Goal: Task Accomplishment & Management: Manage account settings

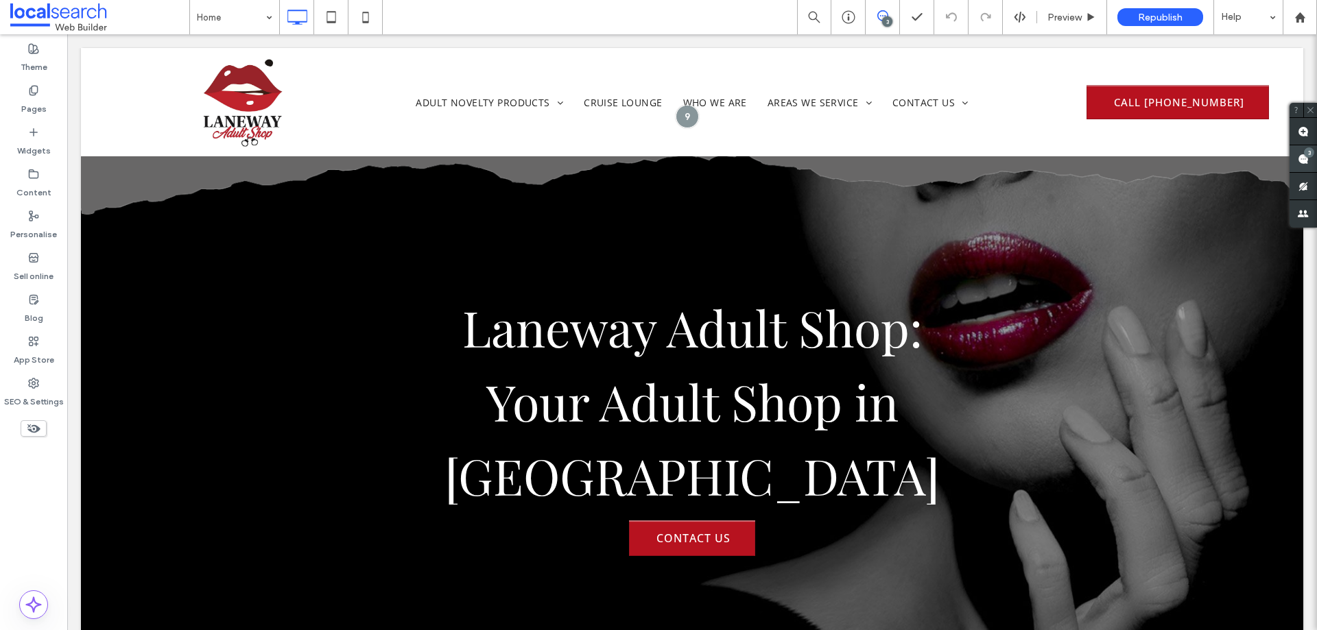
click at [1293, 161] on span at bounding box center [1302, 158] width 27 height 27
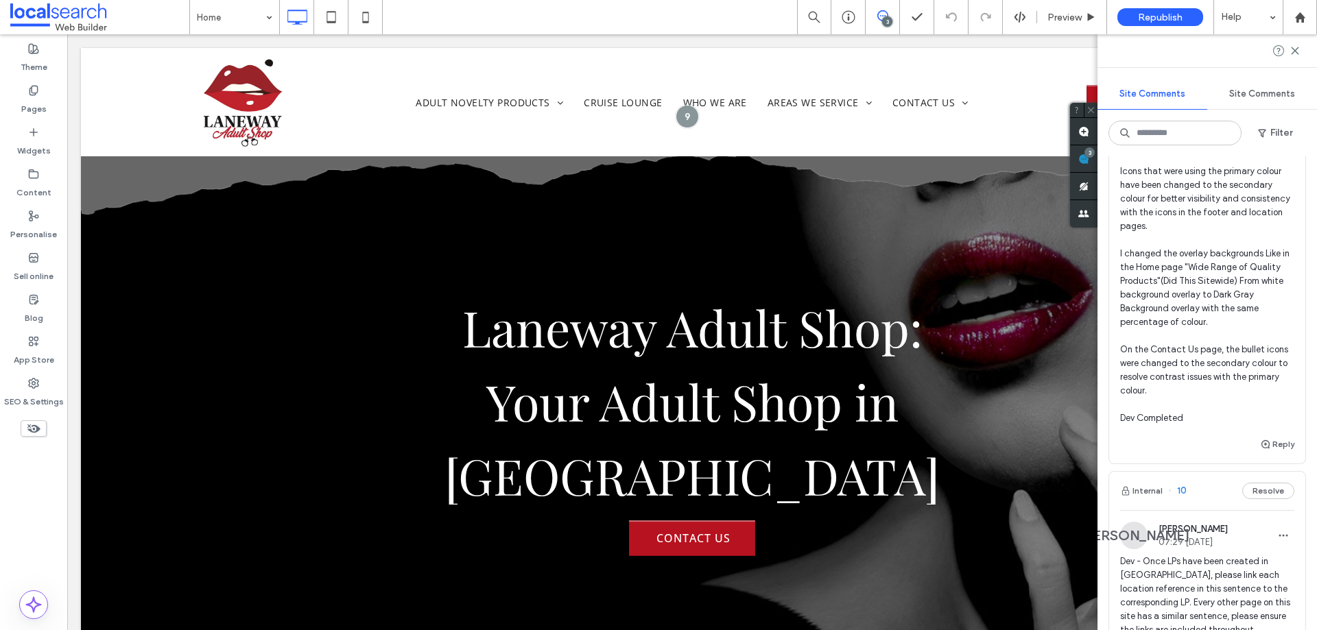
scroll to position [480, 0]
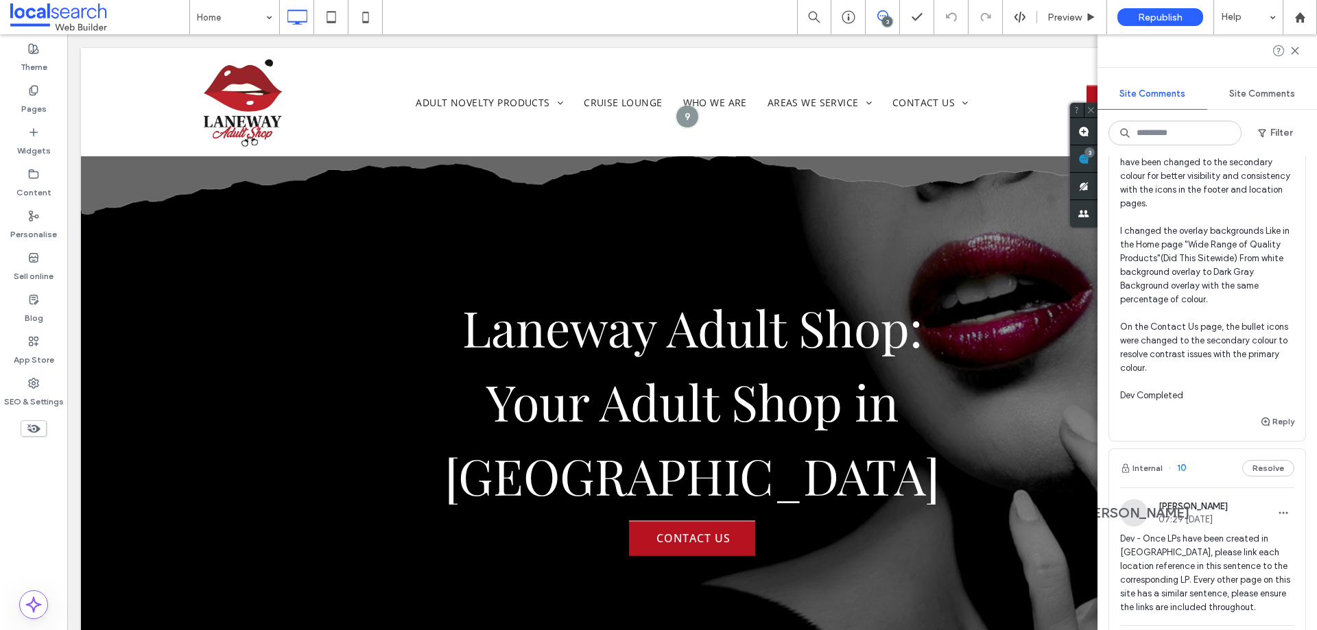
click at [1184, 352] on span "All Section Background Changed into #686767 including footer and except Navbar.…" at bounding box center [1207, 211] width 174 height 384
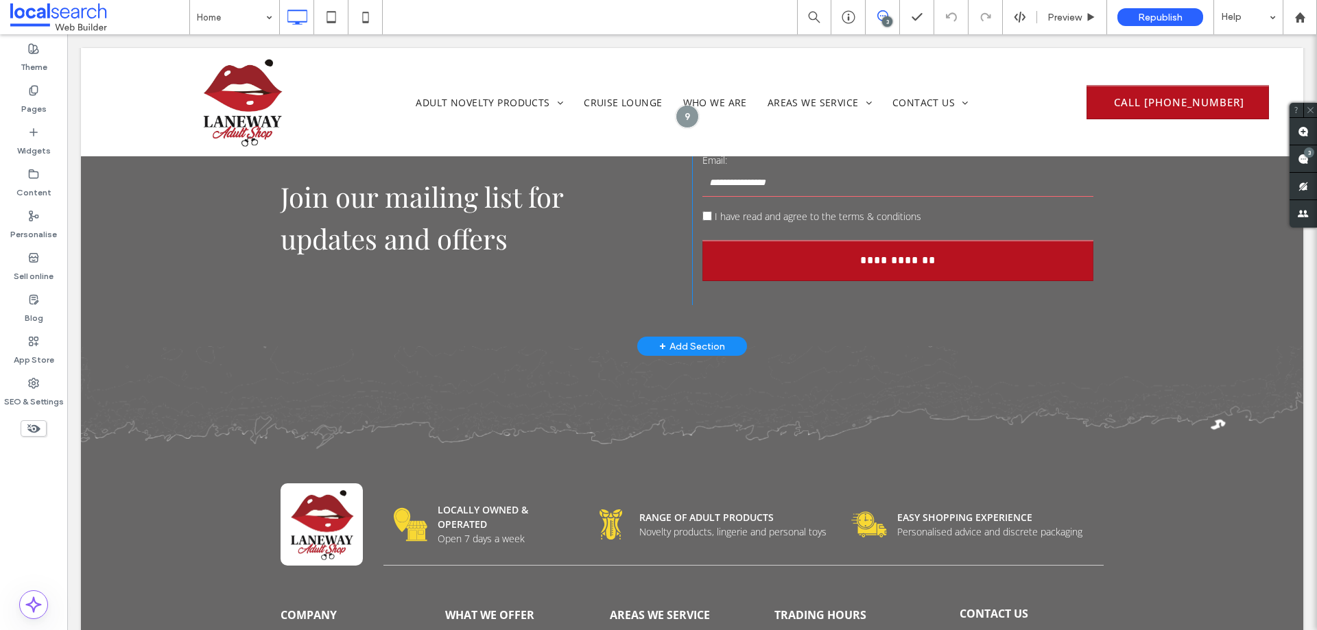
scroll to position [4796, 0]
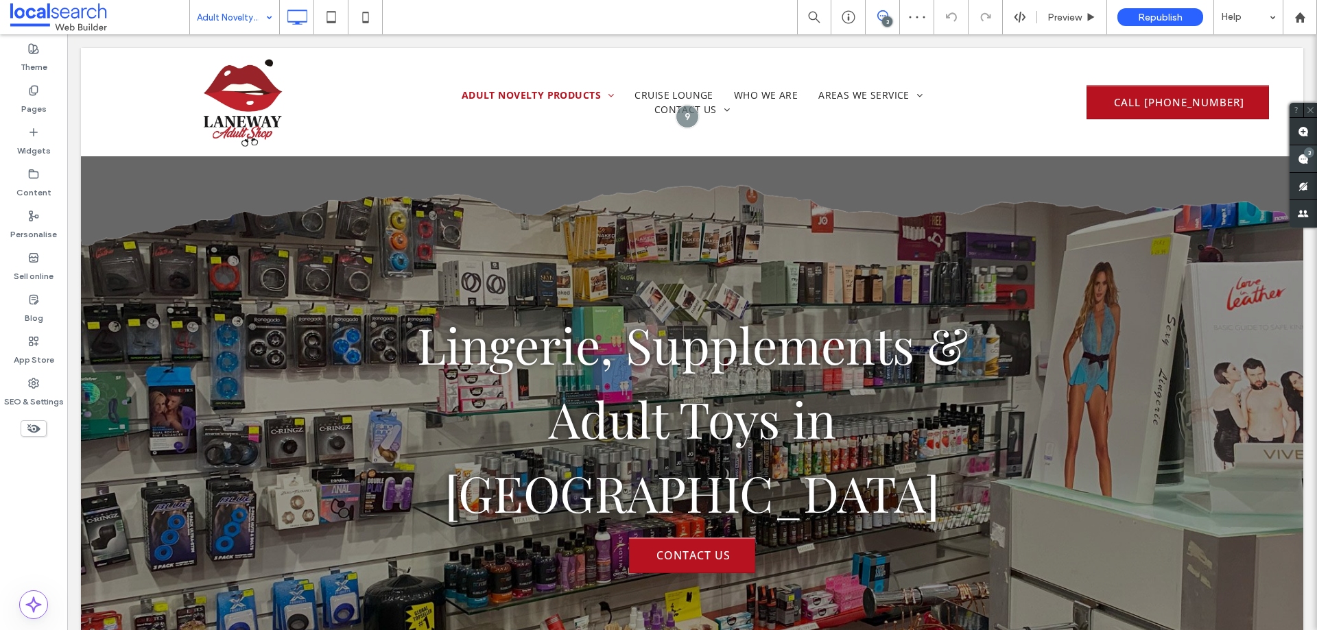
click at [1307, 158] on span at bounding box center [1302, 158] width 27 height 27
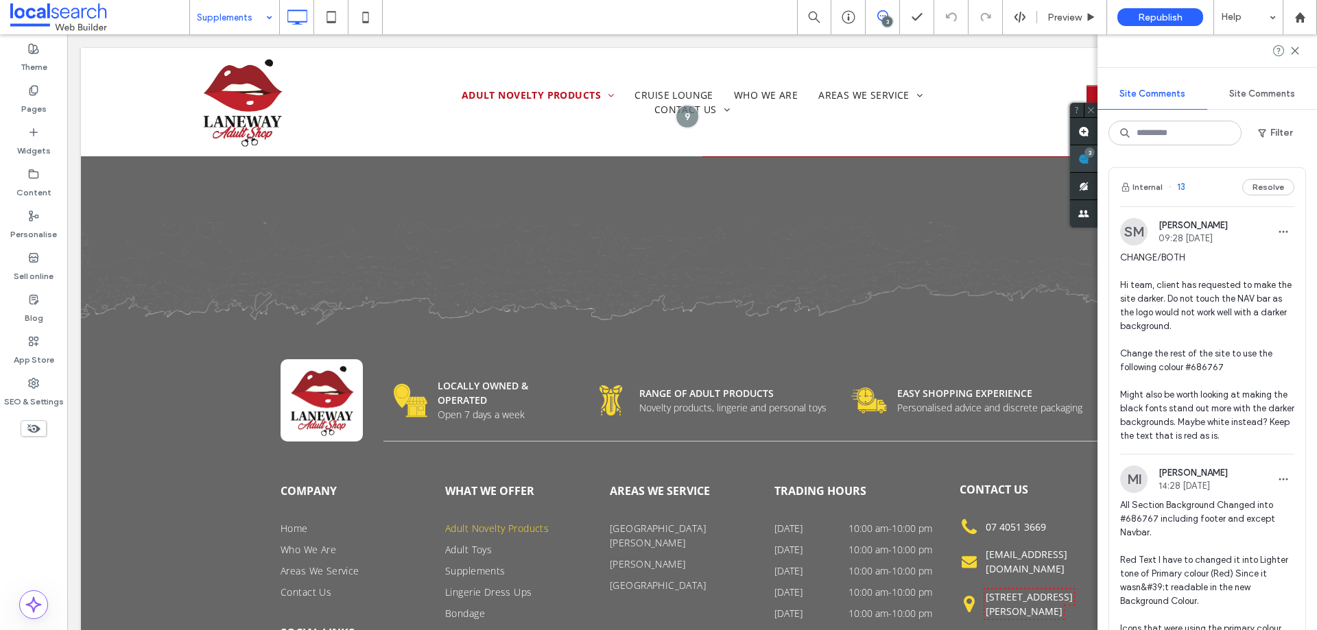
click at [1081, 157] on use at bounding box center [1083, 159] width 11 height 11
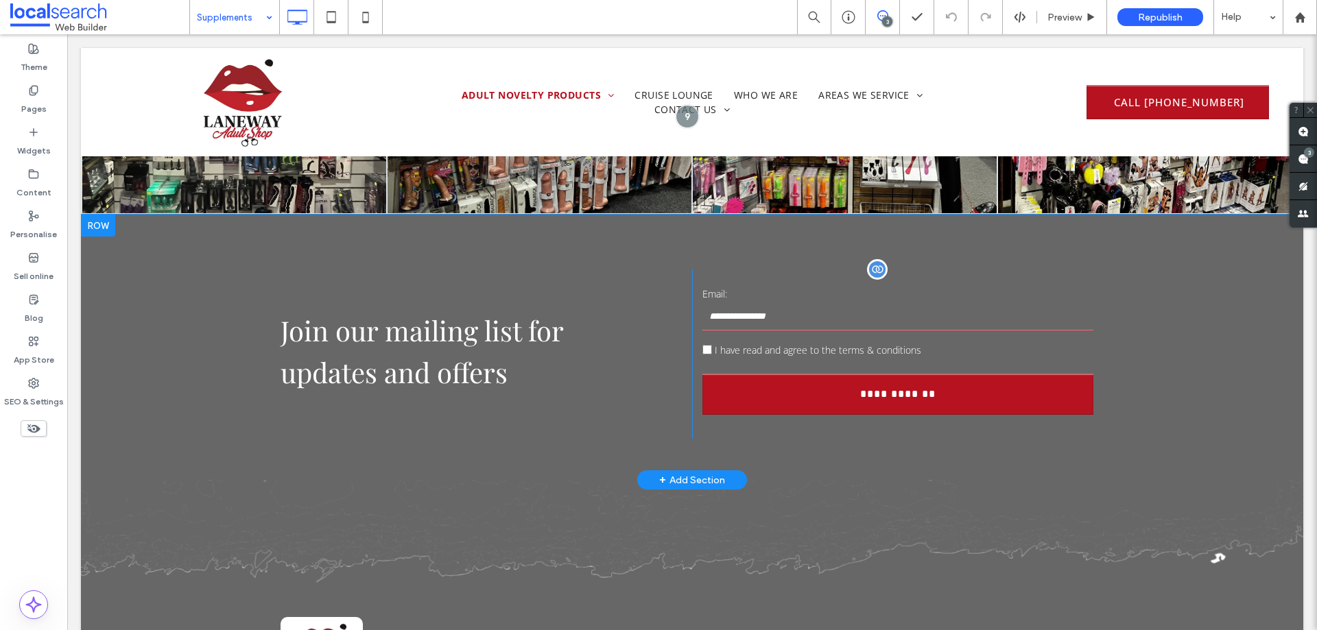
scroll to position [2469, 0]
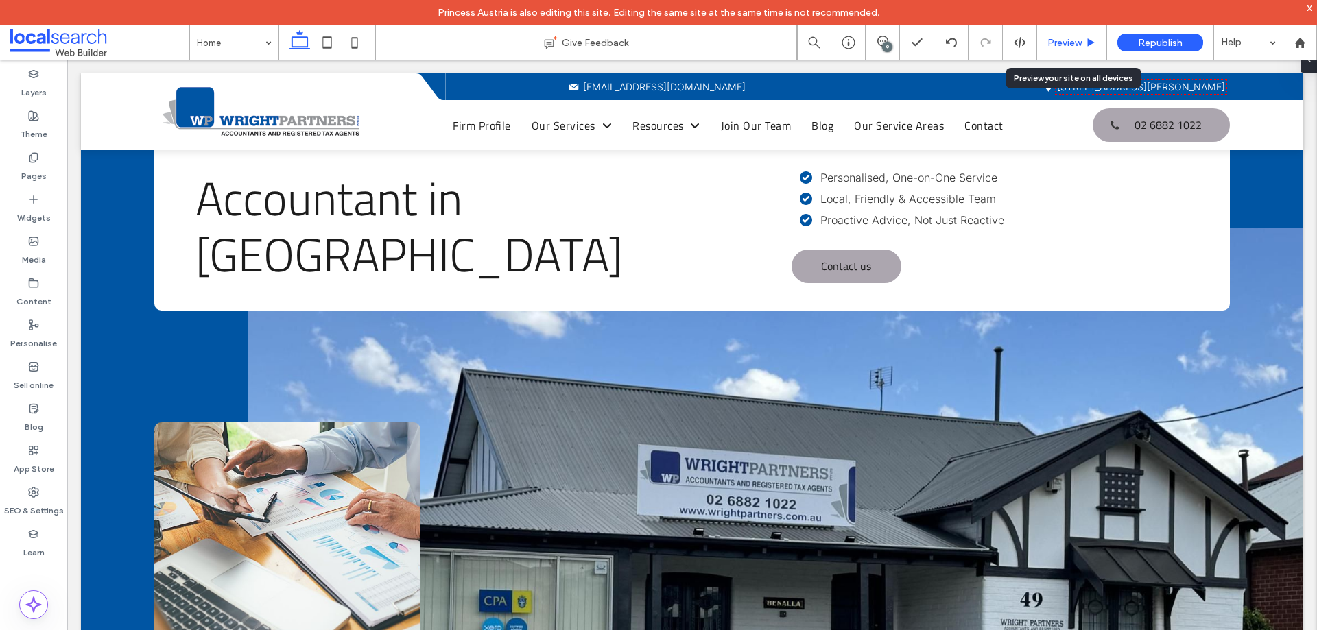
click at [1084, 40] on div "Preview" at bounding box center [1071, 43] width 69 height 12
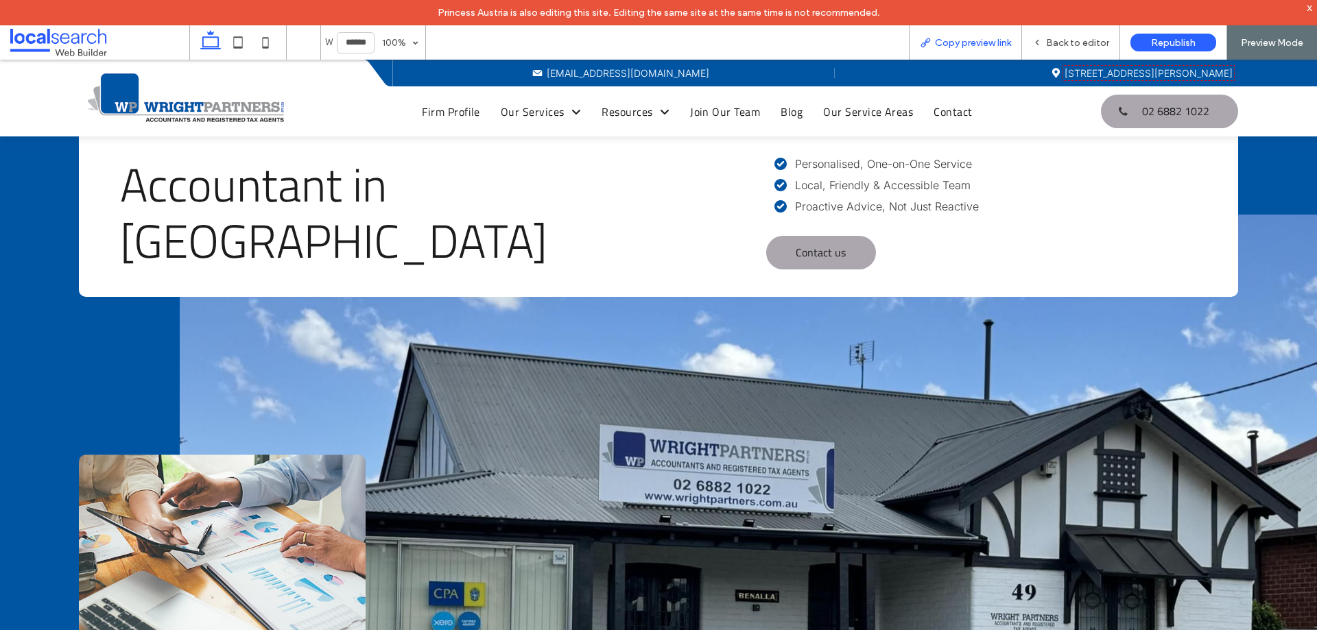
drag, startPoint x: 981, startPoint y: 45, endPoint x: 976, endPoint y: 35, distance: 11.1
click at [976, 35] on div "Copy preview link" at bounding box center [965, 42] width 113 height 34
click at [968, 44] on span "Copy preview link" at bounding box center [973, 43] width 76 height 12
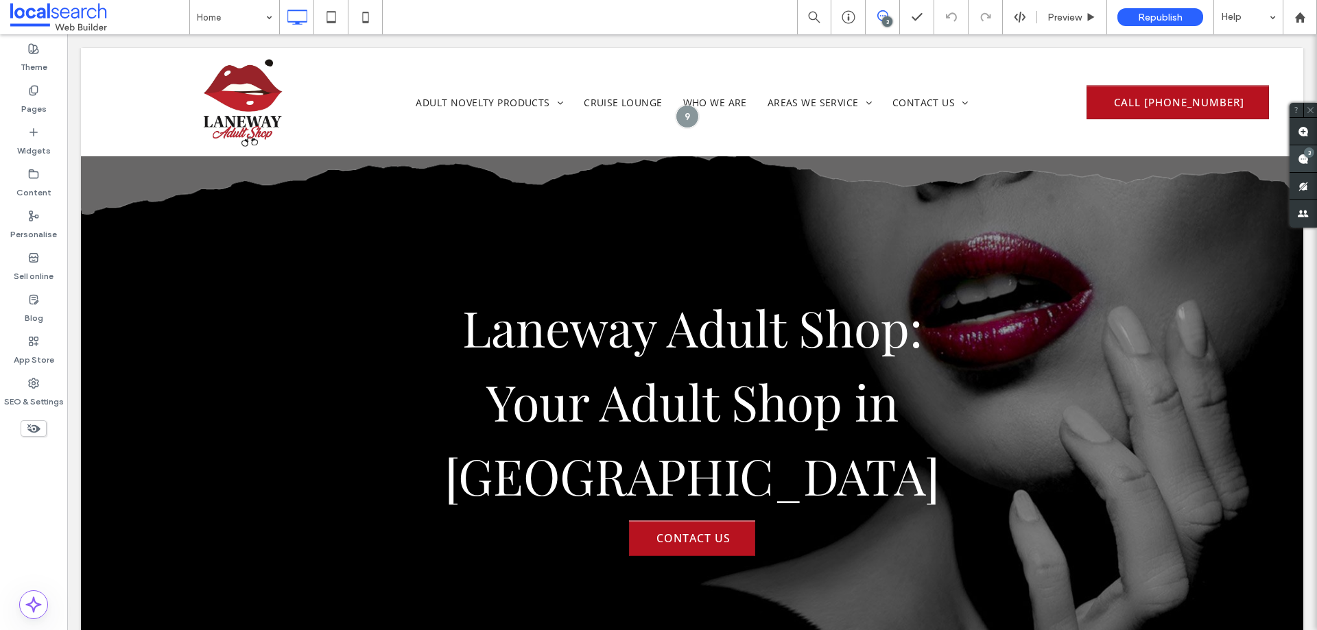
click at [1304, 153] on div "3" at bounding box center [1309, 152] width 10 height 10
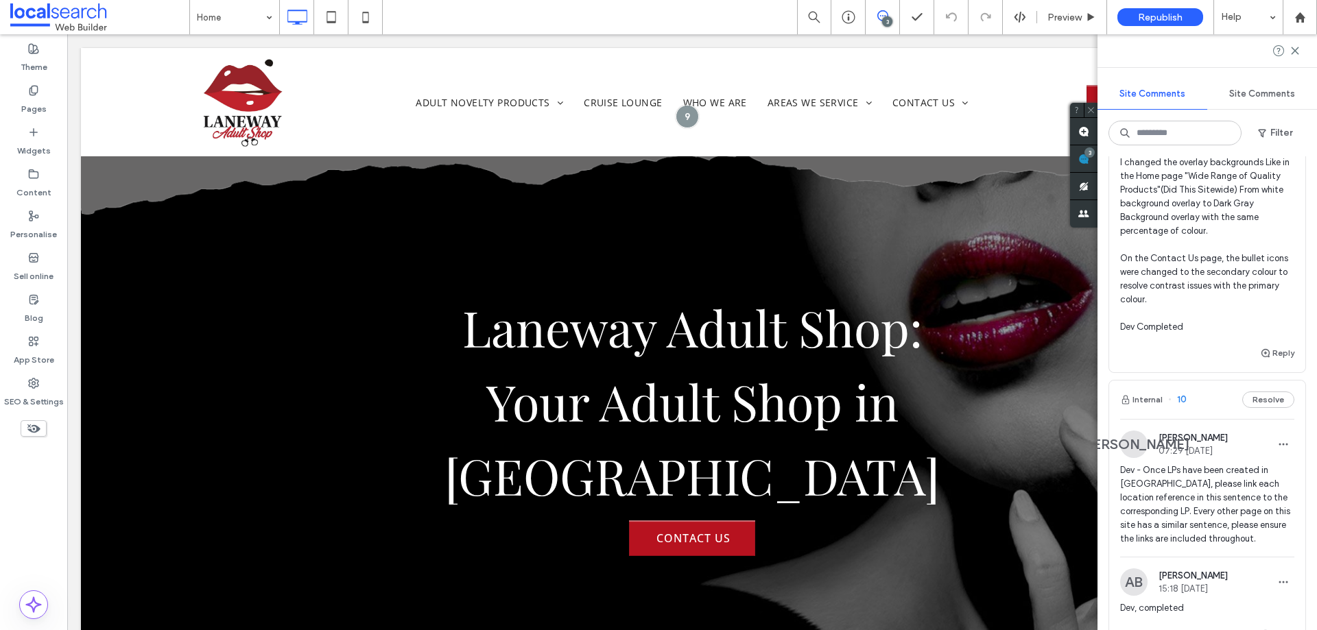
scroll to position [754, 0]
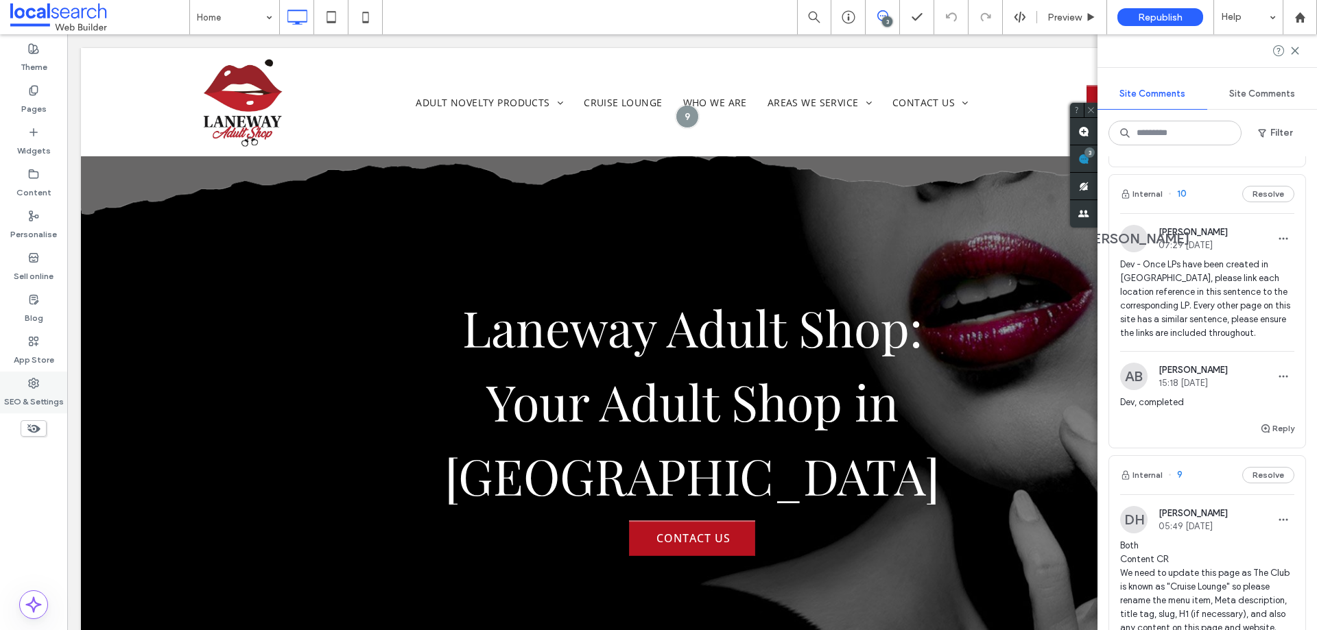
click at [23, 392] on label "SEO & Settings" at bounding box center [34, 398] width 60 height 19
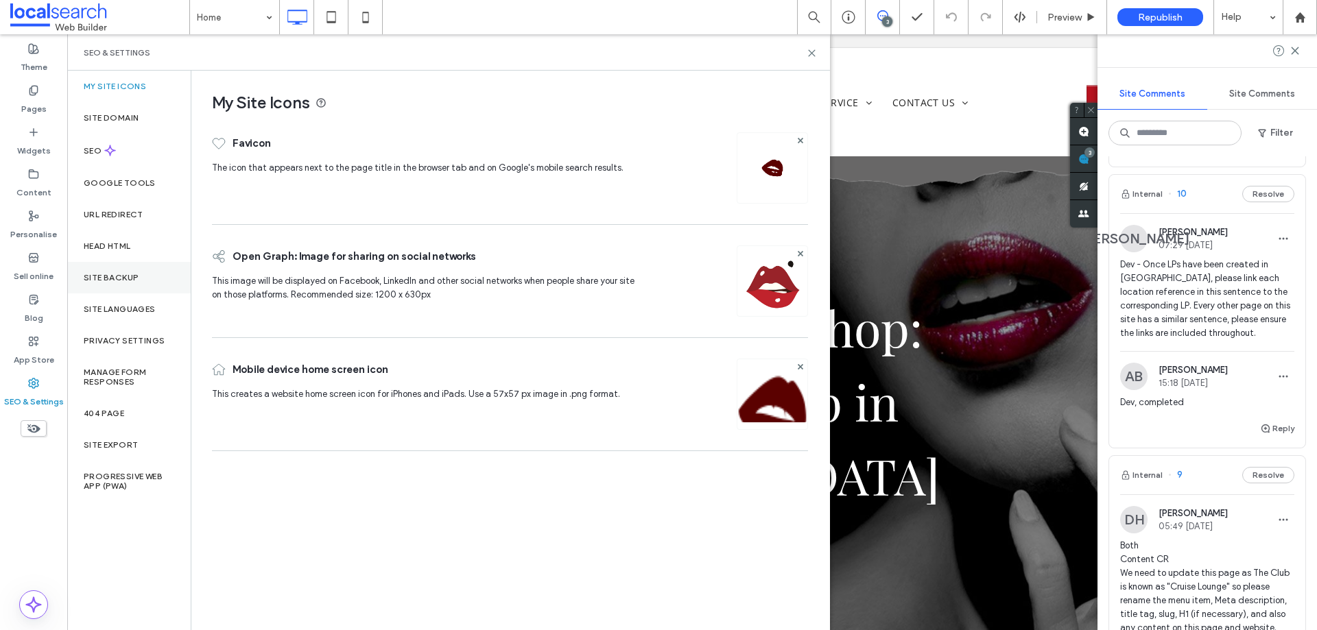
click at [153, 264] on div "Site backup" at bounding box center [128, 278] width 123 height 32
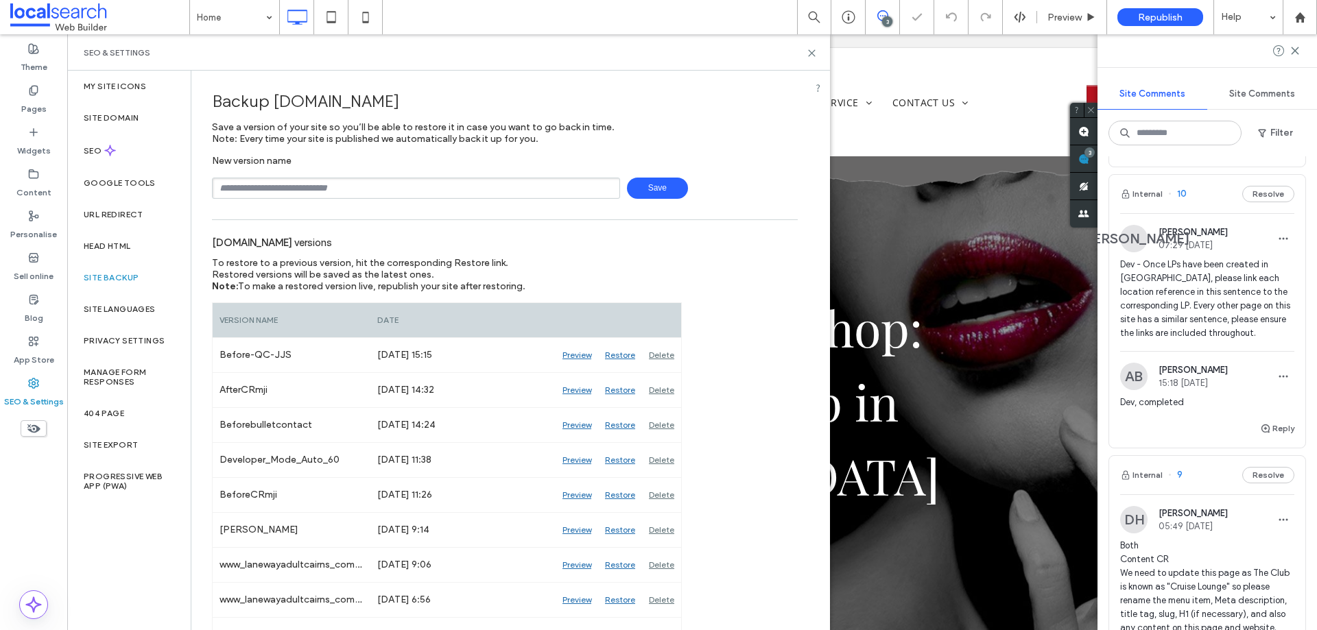
click at [485, 187] on input "text" at bounding box center [416, 188] width 408 height 21
type input "**********"
click at [662, 181] on span "Save" at bounding box center [657, 188] width 61 height 21
click at [749, 57] on div "SEO & Settings" at bounding box center [449, 52] width 730 height 11
click at [741, 57] on div "SEO & Settings" at bounding box center [449, 52] width 730 height 11
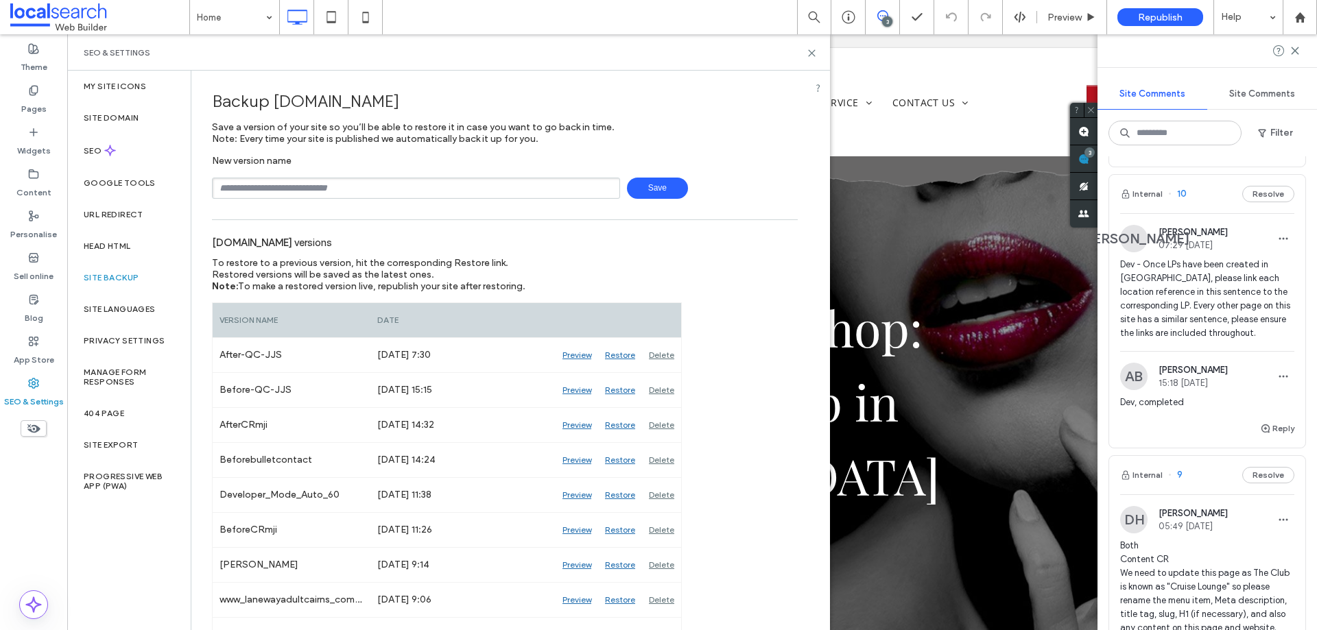
click at [743, 57] on div "SEO & Settings" at bounding box center [449, 52] width 730 height 11
click at [1057, 17] on span "Preview" at bounding box center [1064, 18] width 34 height 12
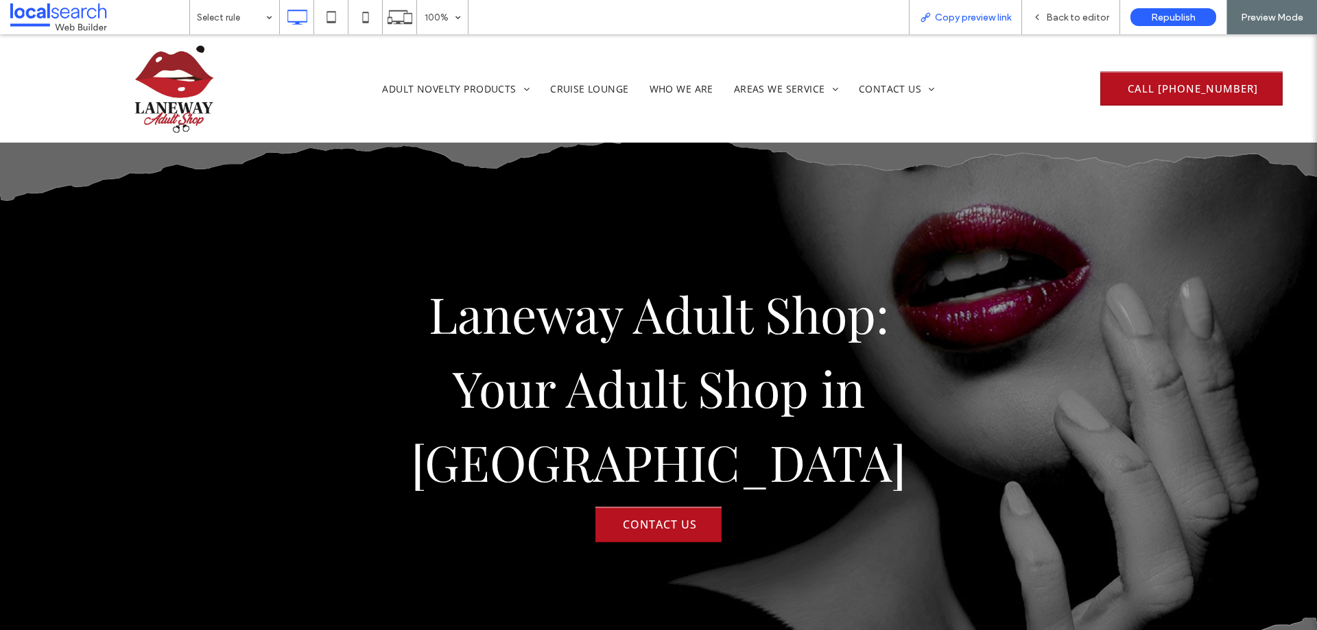
click at [968, 19] on span "Copy preview link" at bounding box center [973, 18] width 76 height 12
